Goal: Find specific page/section: Find specific page/section

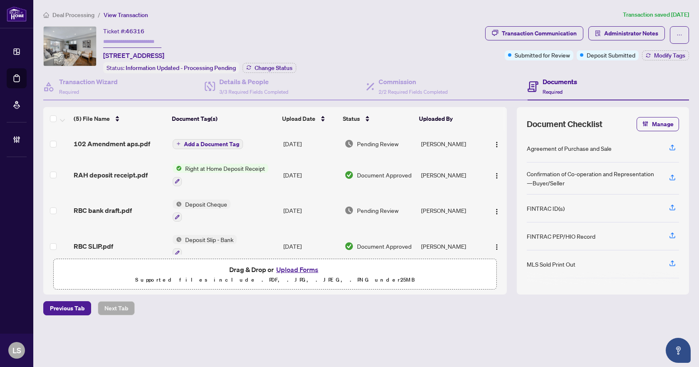
click at [81, 15] on span "Deal Processing" at bounding box center [73, 14] width 42 height 7
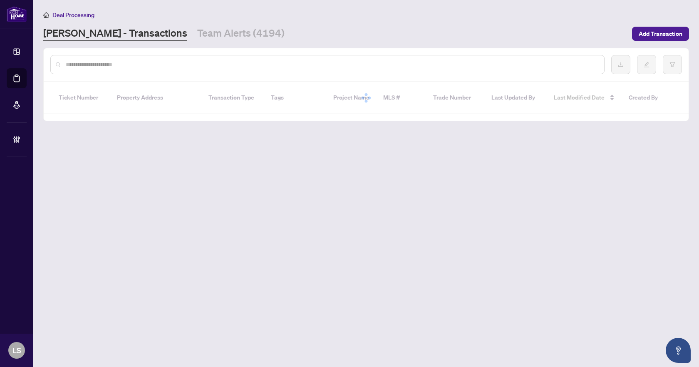
click at [97, 62] on input "text" at bounding box center [332, 64] width 532 height 9
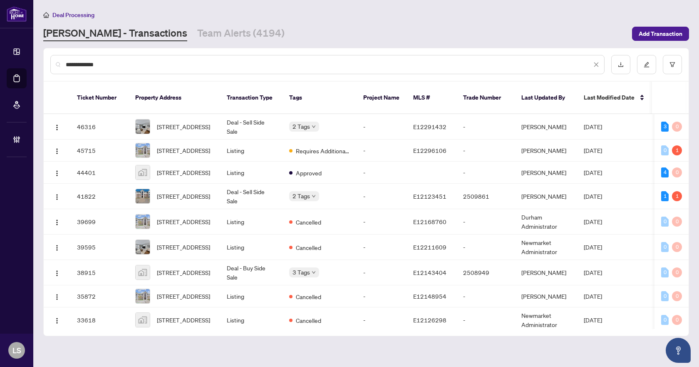
type input "**********"
click at [192, 122] on span "[STREET_ADDRESS]" at bounding box center [183, 126] width 53 height 9
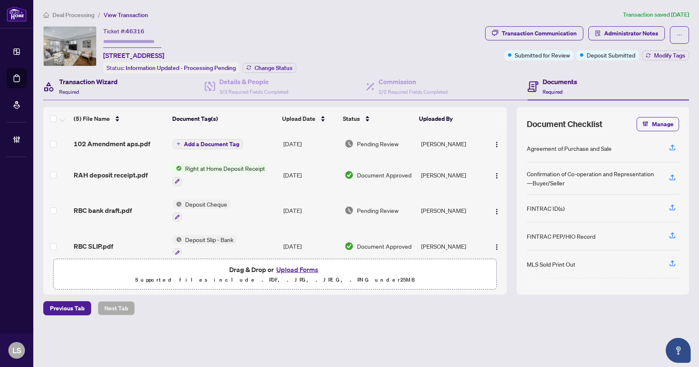
click at [105, 85] on div "Transaction Wizard Required" at bounding box center [88, 87] width 59 height 20
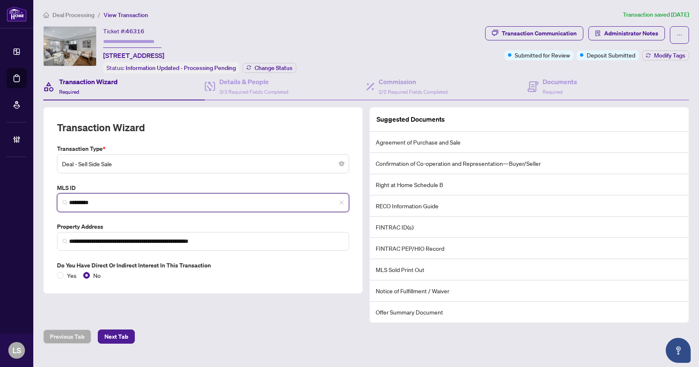
drag, startPoint x: 103, startPoint y: 199, endPoint x: 67, endPoint y: 199, distance: 35.8
click at [67, 199] on span "*********" at bounding box center [203, 202] width 292 height 19
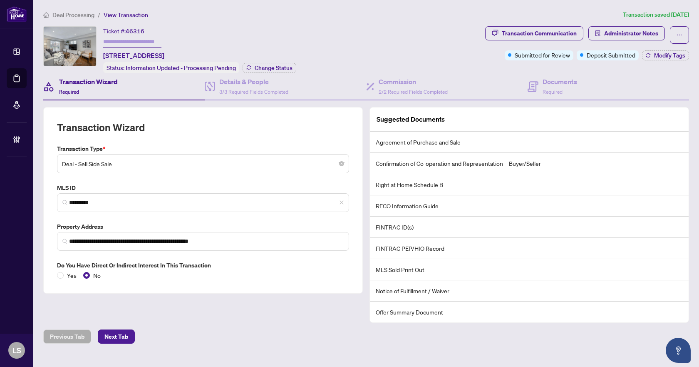
click at [87, 15] on span "Deal Processing" at bounding box center [73, 14] width 42 height 7
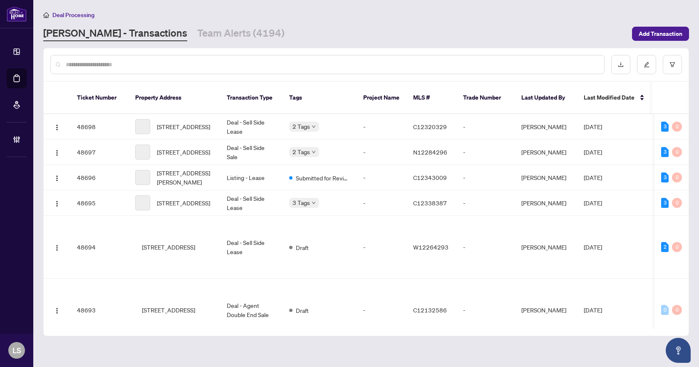
click at [134, 65] on input "text" at bounding box center [332, 64] width 532 height 9
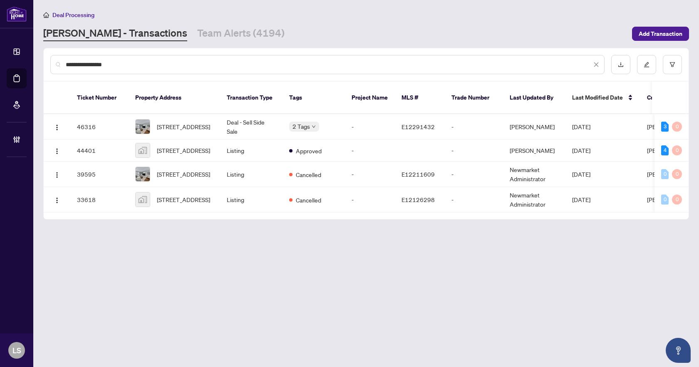
type input "**********"
click at [167, 122] on span "[STREET_ADDRESS]" at bounding box center [183, 126] width 53 height 9
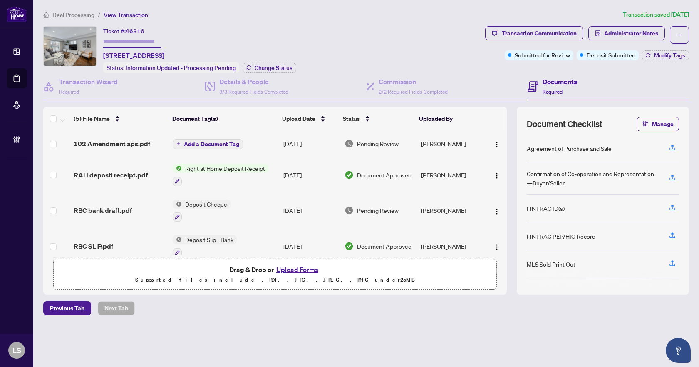
click at [67, 15] on span "Deal Processing" at bounding box center [73, 14] width 42 height 7
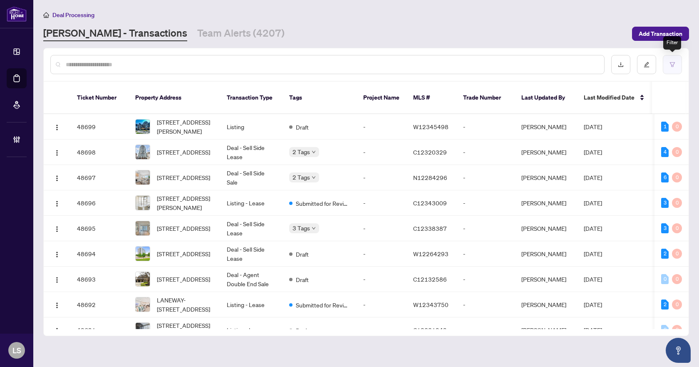
click at [674, 62] on button "button" at bounding box center [672, 64] width 19 height 19
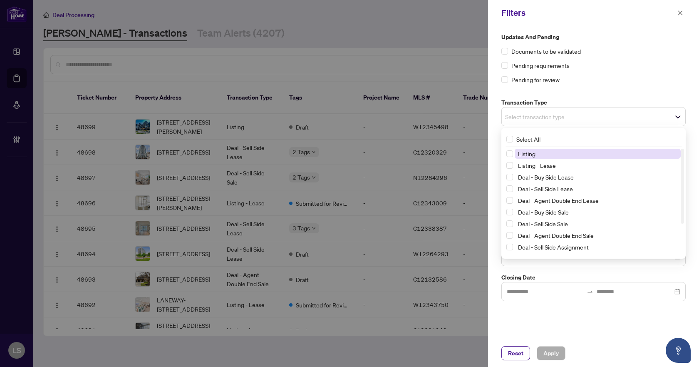
click at [589, 111] on span "Select transaction type" at bounding box center [594, 117] width 184 height 12
click at [512, 154] on span "Select Listing" at bounding box center [510, 153] width 7 height 7
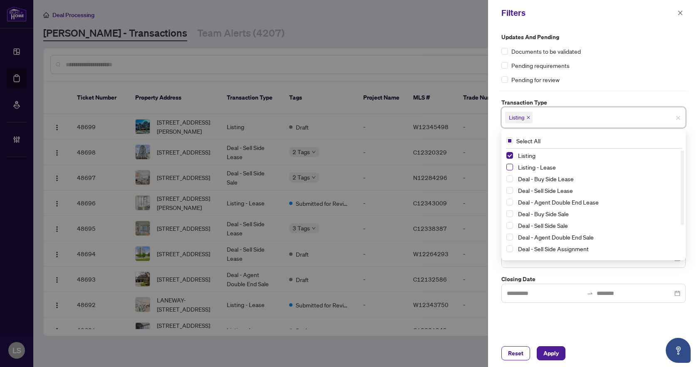
click at [513, 164] on span "Select Listing - Lease" at bounding box center [510, 167] width 7 height 7
click at [626, 67] on div "Pending requirements" at bounding box center [594, 65] width 184 height 9
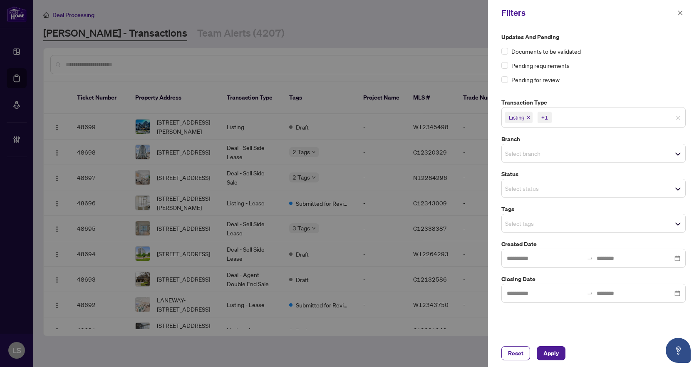
click at [535, 151] on input "search" at bounding box center [534, 153] width 58 height 10
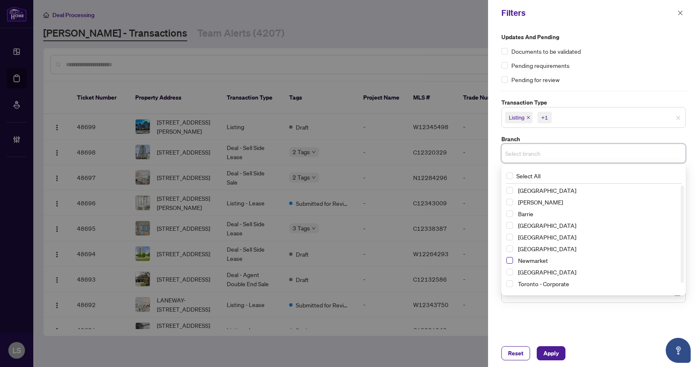
click at [510, 260] on span "Select Newmarket" at bounding box center [510, 260] width 7 height 7
click at [628, 50] on div "Documents to be validated" at bounding box center [594, 51] width 184 height 9
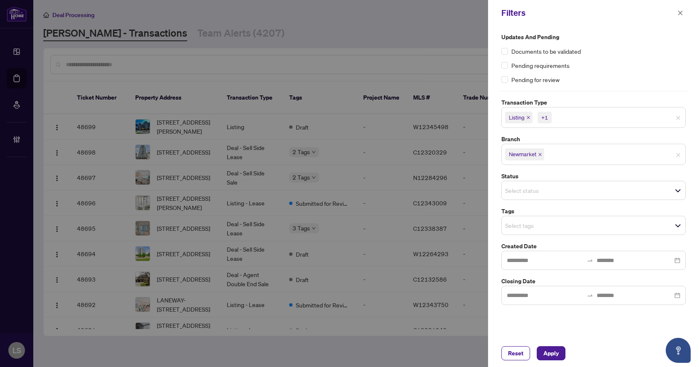
click at [523, 232] on div "Select tags" at bounding box center [594, 225] width 184 height 19
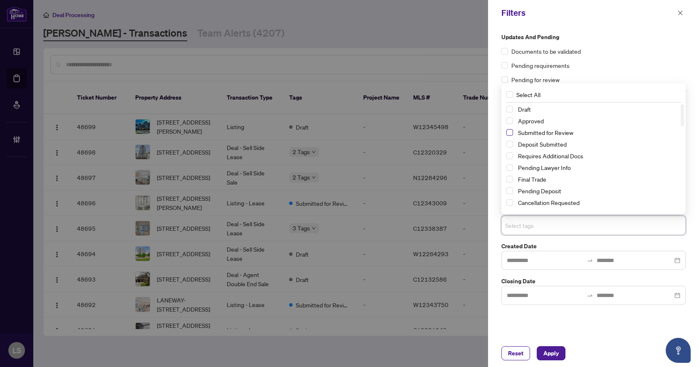
click at [508, 134] on span "Select Submitted for Review" at bounding box center [510, 132] width 7 height 7
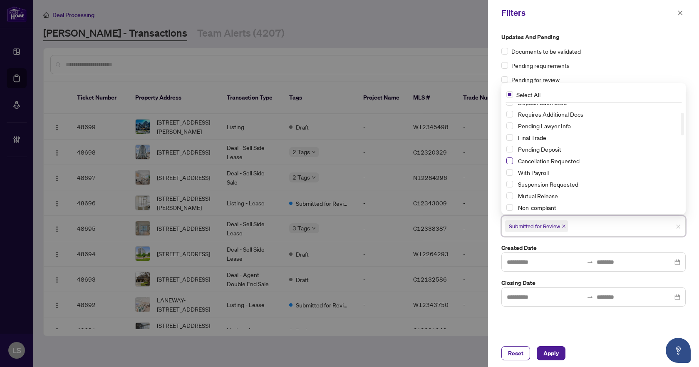
click at [507, 162] on span "Select Cancellation Requested" at bounding box center [510, 160] width 7 height 7
click at [509, 184] on span "Select Suspension Requested" at bounding box center [510, 184] width 7 height 7
click at [546, 353] on span "Apply" at bounding box center [551, 352] width 15 height 13
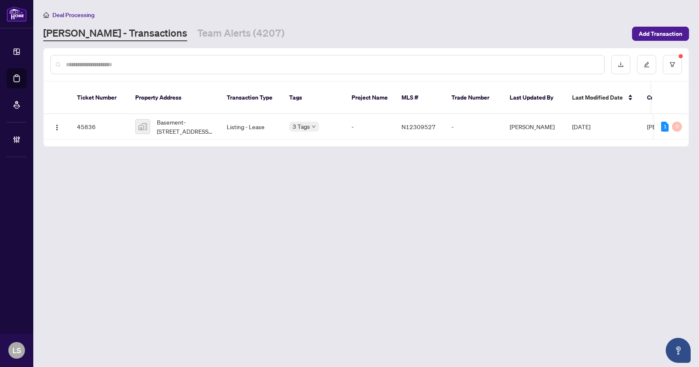
click at [300, 238] on main "Deal Processing [PERSON_NAME] - Transactions Team Alerts (4207) Add Transaction…" at bounding box center [366, 183] width 666 height 367
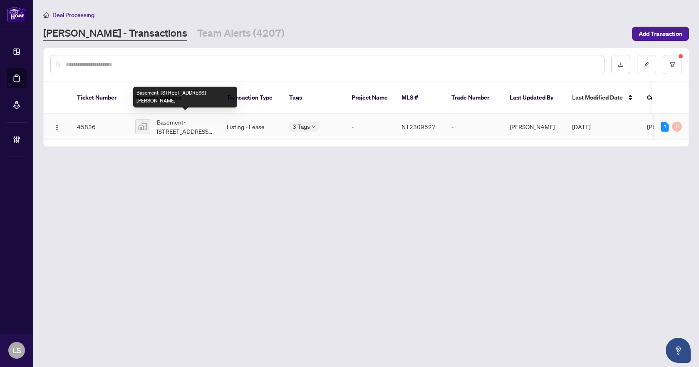
click at [189, 122] on span "Basement-[STREET_ADDRESS][PERSON_NAME]" at bounding box center [185, 126] width 57 height 18
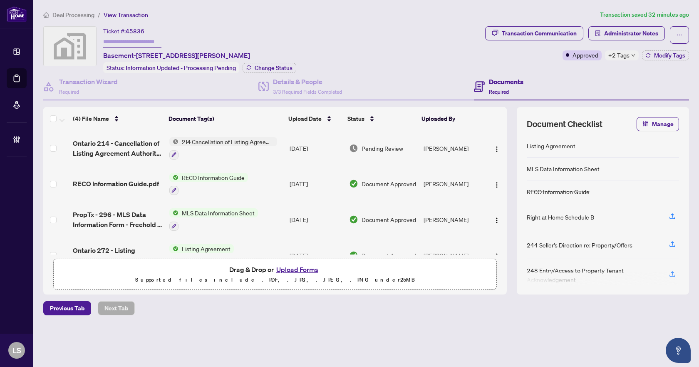
click at [57, 12] on span "Deal Processing" at bounding box center [73, 14] width 42 height 7
